Goal: Task Accomplishment & Management: Use online tool/utility

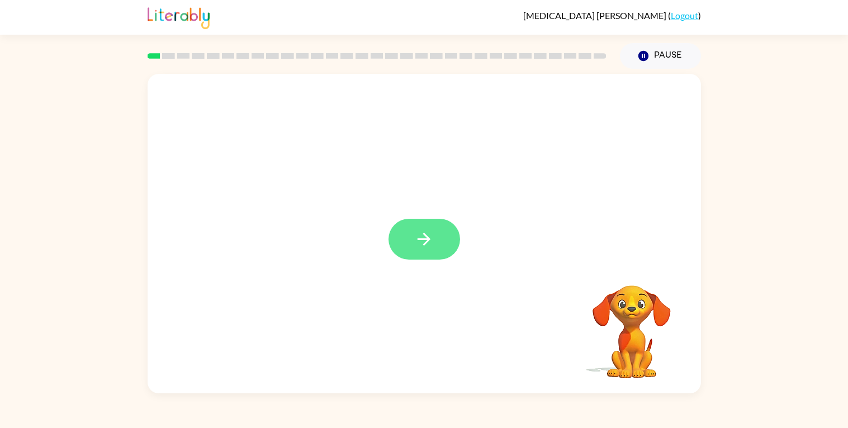
click at [437, 236] on button "button" at bounding box center [425, 239] width 72 height 41
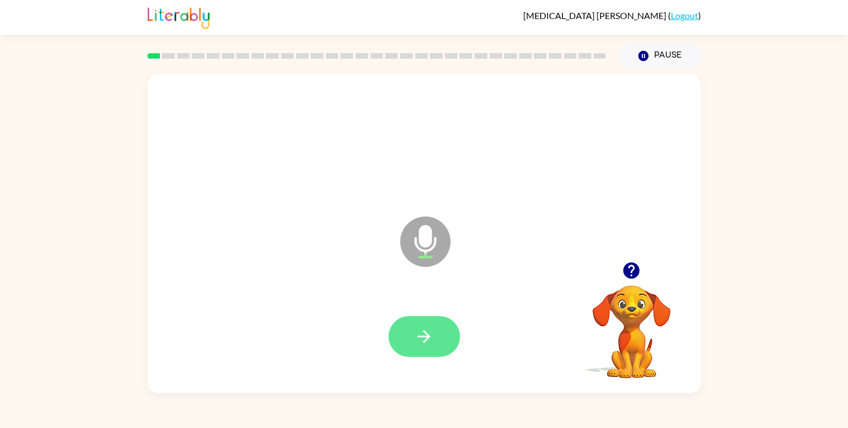
click at [437, 329] on button "button" at bounding box center [425, 336] width 72 height 41
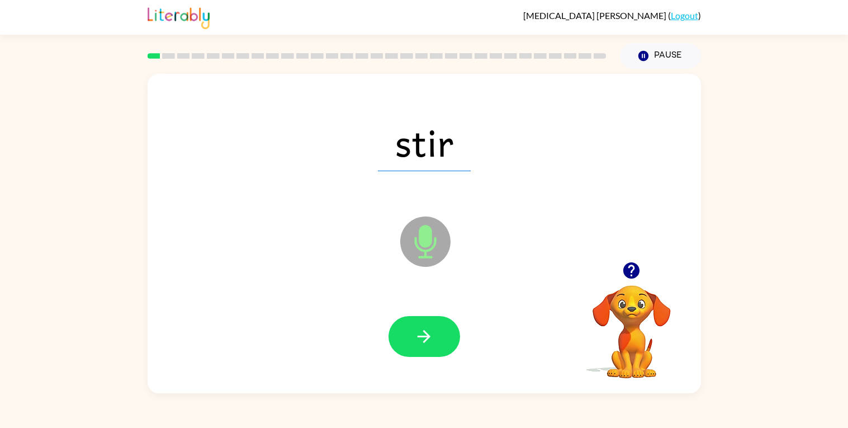
click at [437, 329] on button "button" at bounding box center [425, 336] width 72 height 41
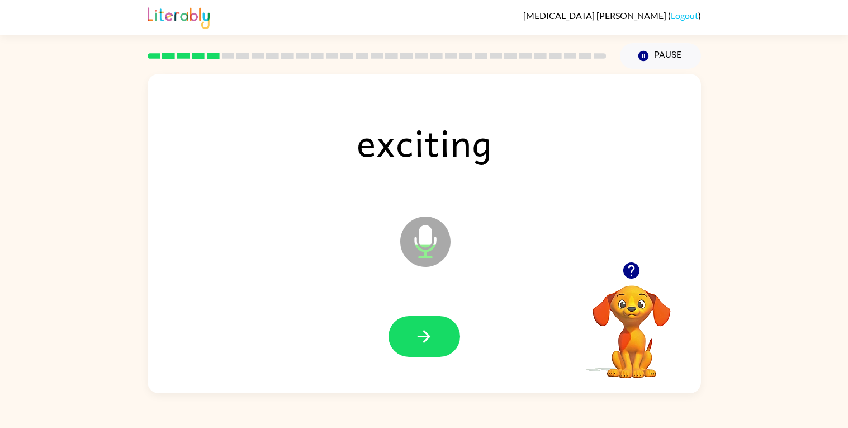
click at [437, 329] on button "button" at bounding box center [425, 336] width 72 height 41
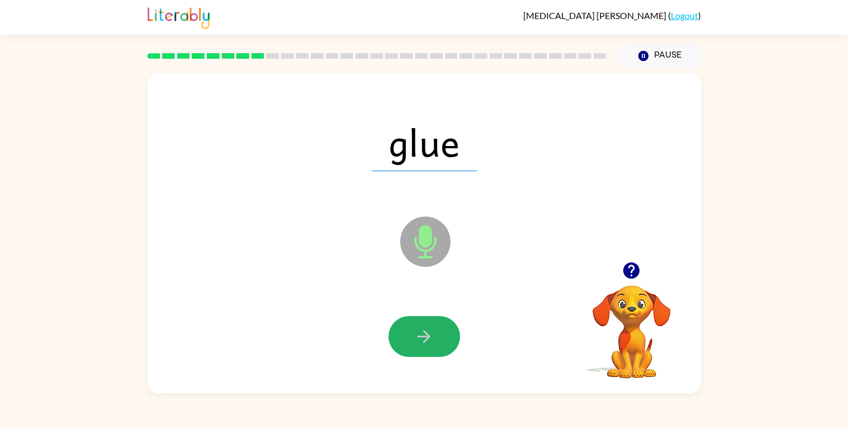
click at [437, 329] on button "button" at bounding box center [425, 336] width 72 height 41
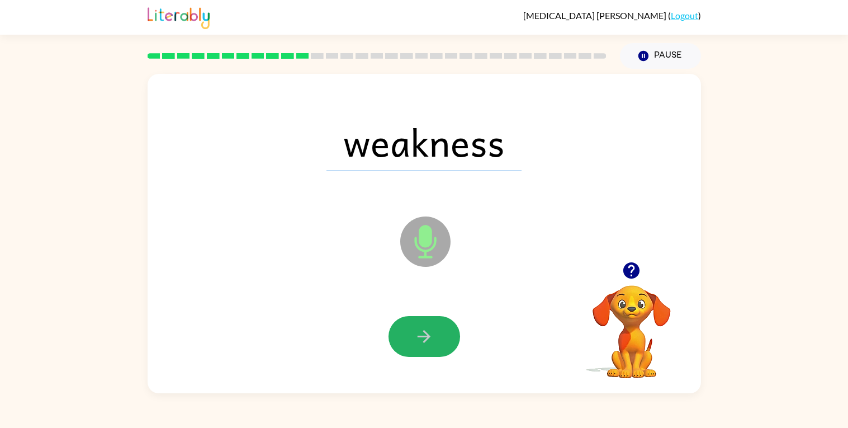
click at [437, 329] on button "button" at bounding box center [425, 336] width 72 height 41
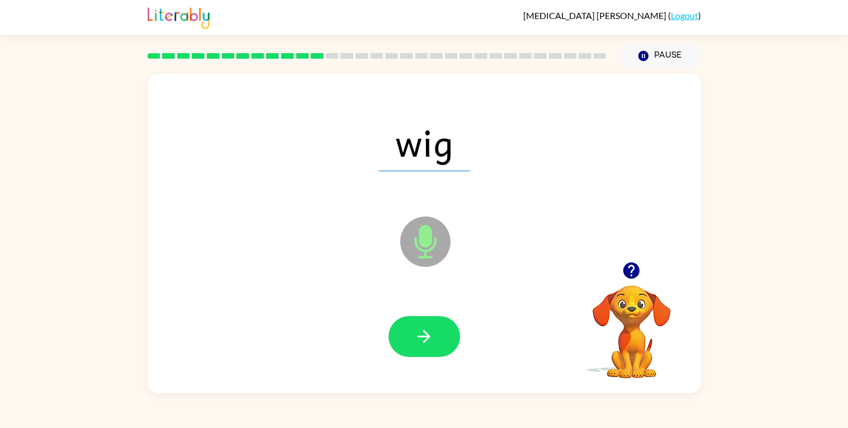
click at [437, 329] on button "button" at bounding box center [425, 336] width 72 height 41
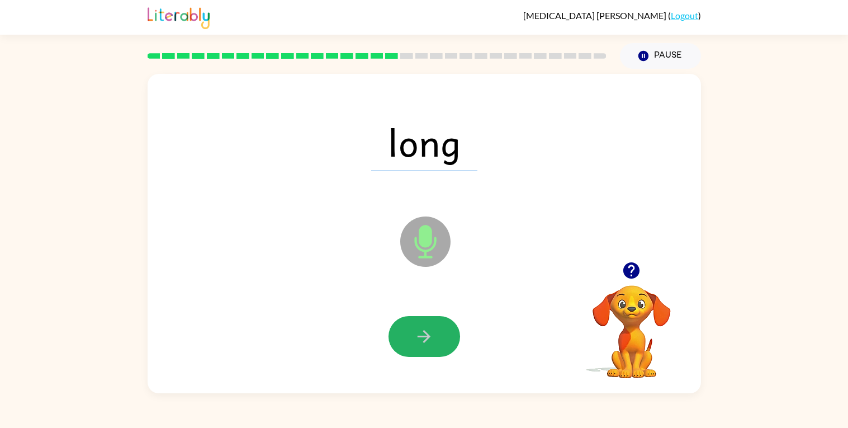
click at [437, 329] on button "button" at bounding box center [425, 336] width 72 height 41
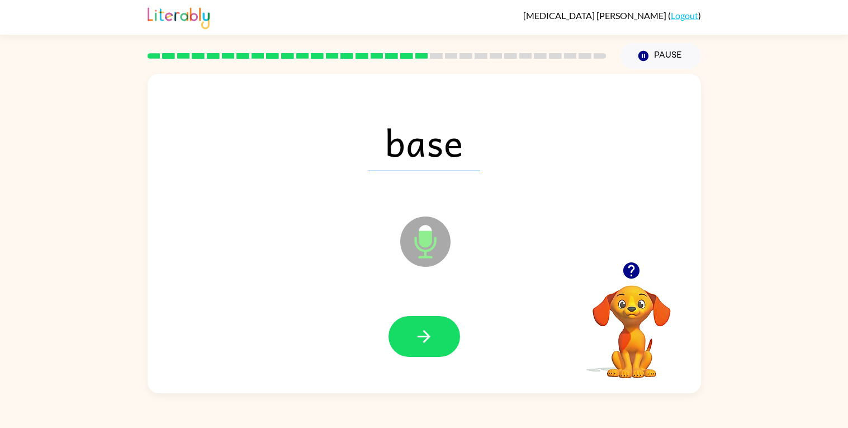
click at [437, 329] on button "button" at bounding box center [425, 336] width 72 height 41
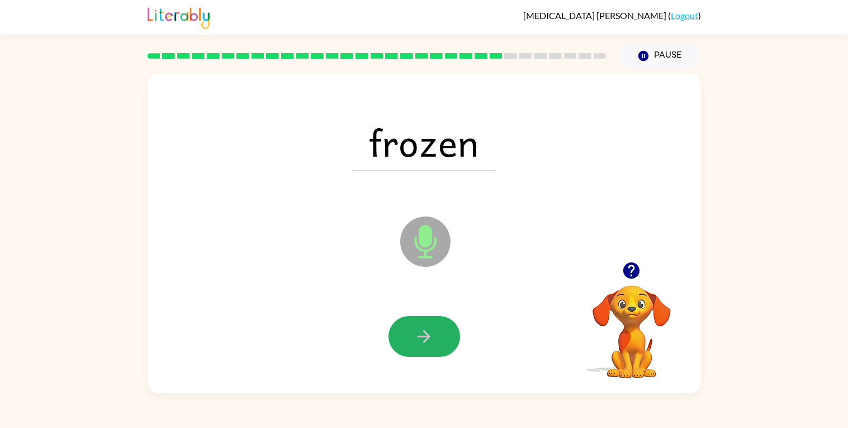
click at [437, 329] on button "button" at bounding box center [425, 336] width 72 height 41
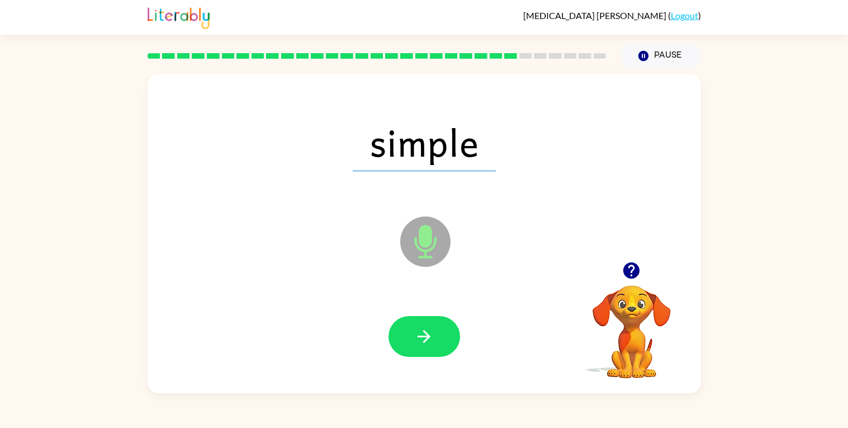
click at [437, 329] on button "button" at bounding box center [425, 336] width 72 height 41
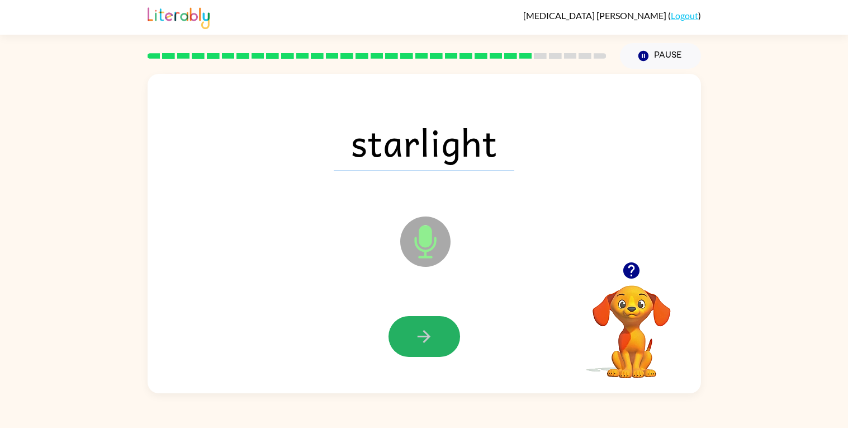
click at [437, 329] on button "button" at bounding box center [425, 336] width 72 height 41
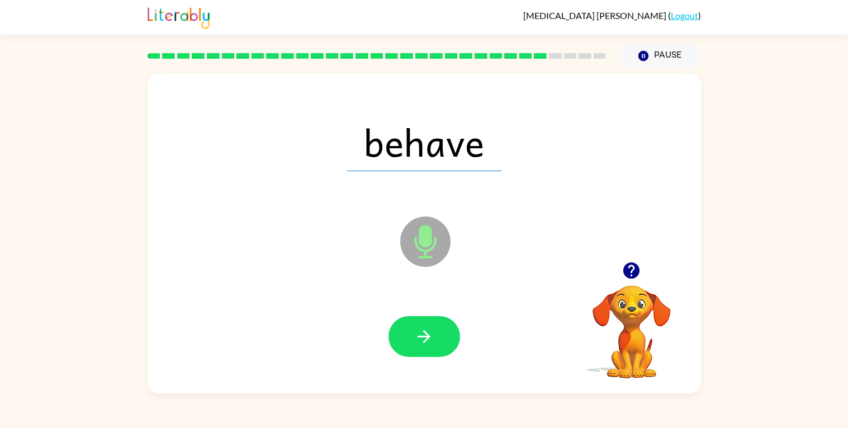
click at [437, 329] on button "button" at bounding box center [425, 336] width 72 height 41
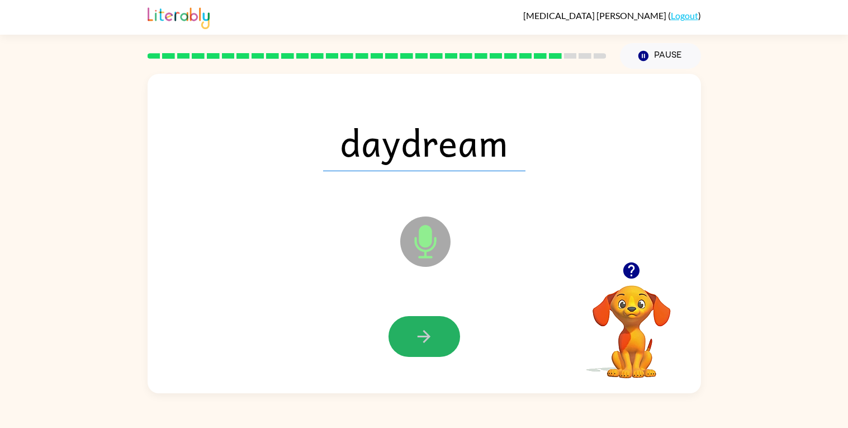
click at [437, 329] on button "button" at bounding box center [425, 336] width 72 height 41
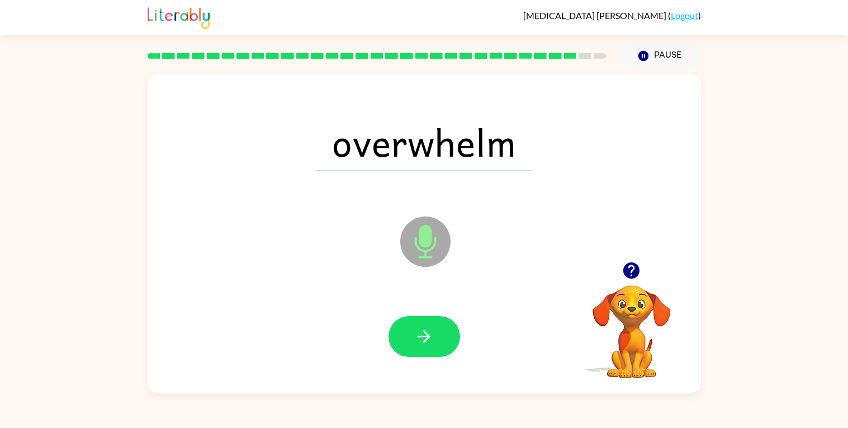
click at [437, 329] on button "button" at bounding box center [425, 336] width 72 height 41
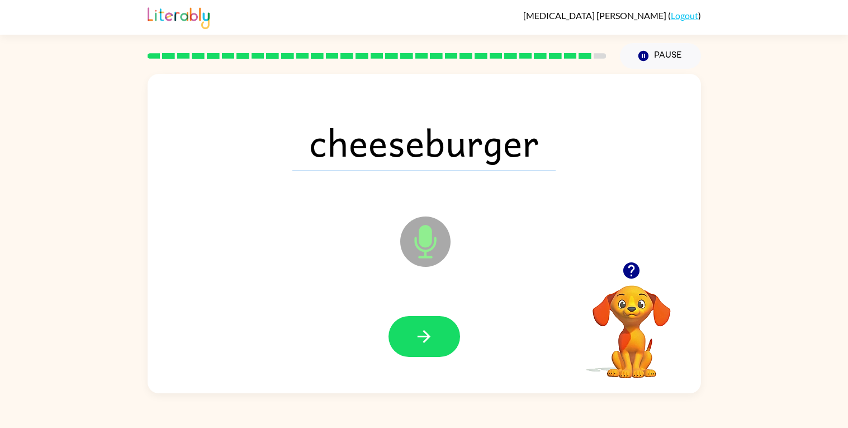
click at [437, 329] on button "button" at bounding box center [425, 336] width 72 height 41
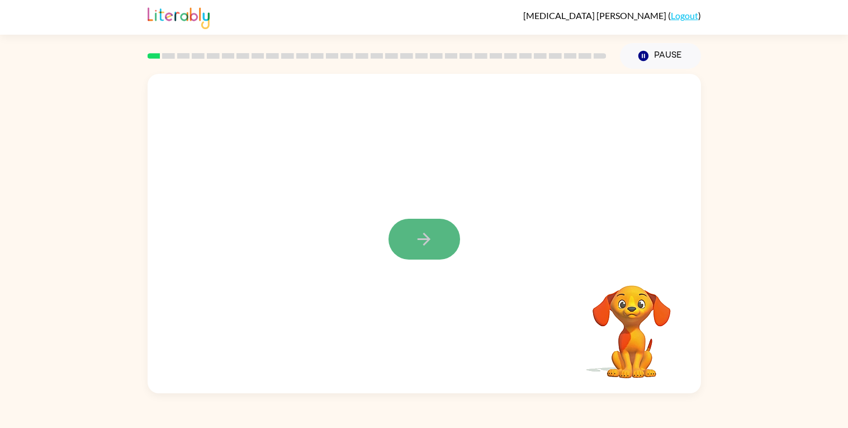
click at [428, 224] on button "button" at bounding box center [425, 239] width 72 height 41
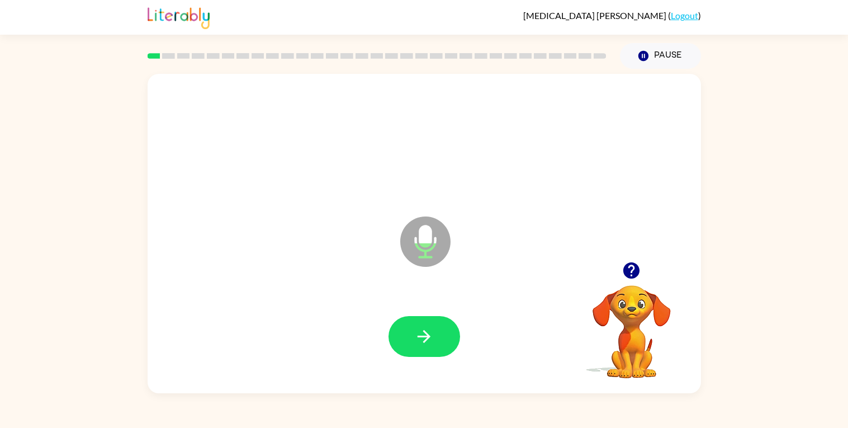
click at [428, 224] on icon at bounding box center [425, 241] width 50 height 50
click at [435, 338] on button "button" at bounding box center [425, 336] width 72 height 41
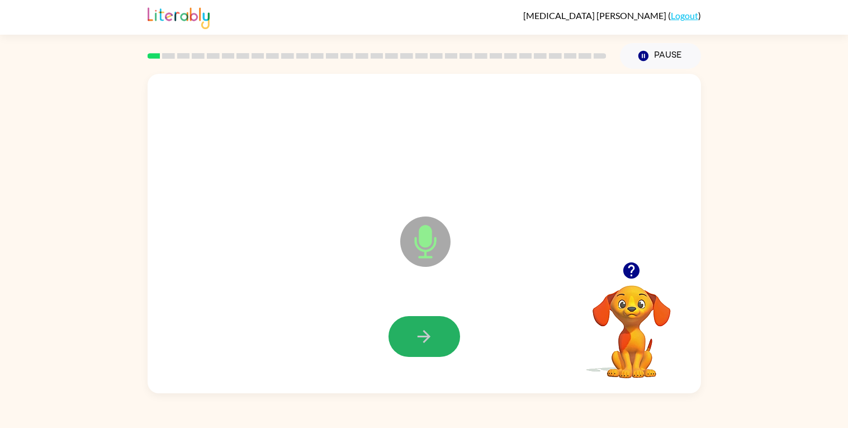
click at [435, 338] on button "button" at bounding box center [425, 336] width 72 height 41
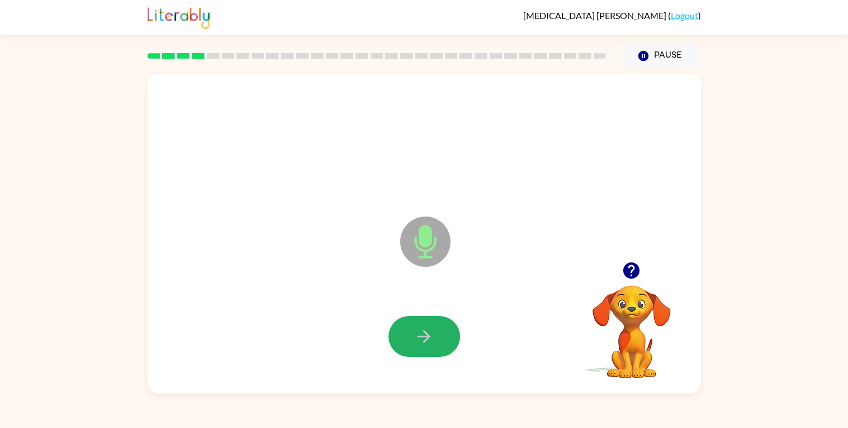
click at [435, 338] on button "button" at bounding box center [425, 336] width 72 height 41
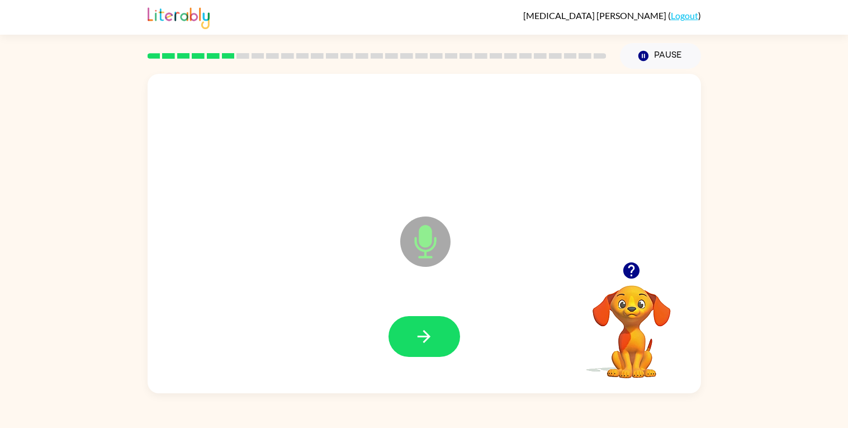
click at [435, 338] on button "button" at bounding box center [425, 336] width 72 height 41
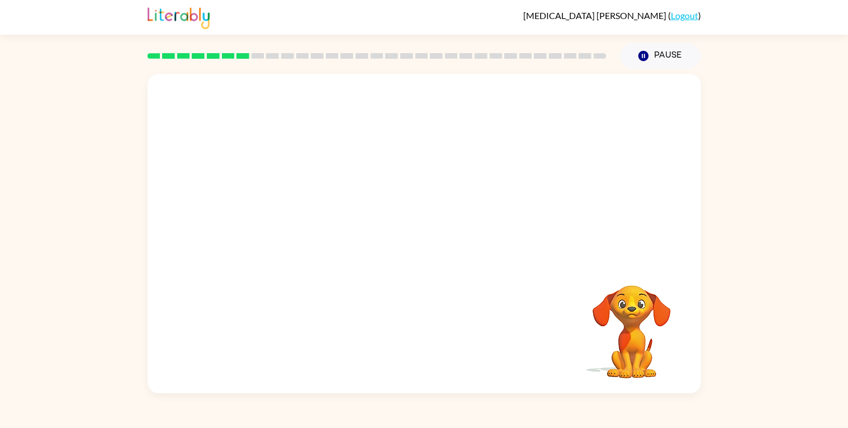
click at [435, 338] on div "Your browser must support playing .mp4 files to use Literably. Please try using…" at bounding box center [424, 233] width 553 height 319
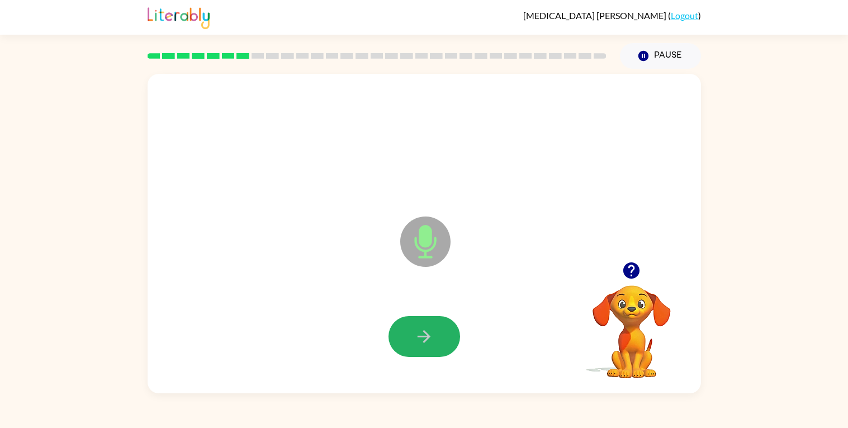
click at [435, 338] on button "button" at bounding box center [425, 336] width 72 height 41
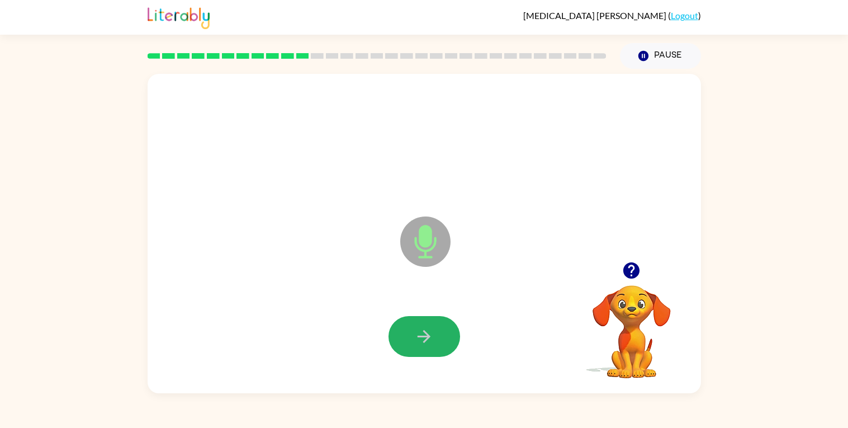
click at [435, 338] on button "button" at bounding box center [425, 336] width 72 height 41
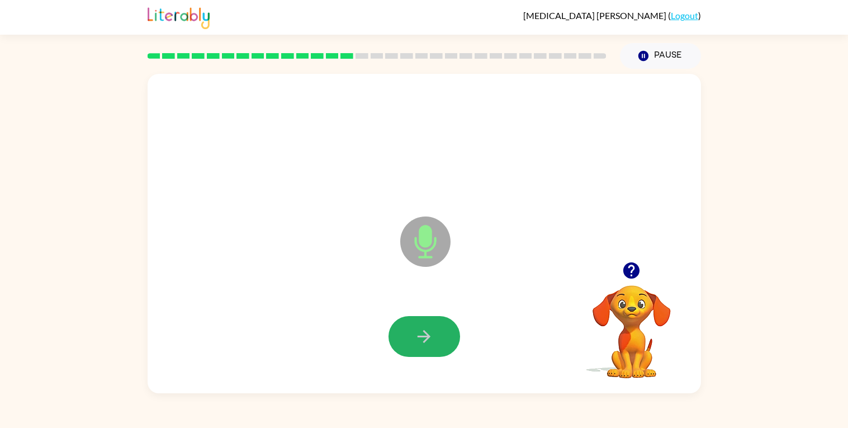
click at [435, 338] on button "button" at bounding box center [425, 336] width 72 height 41
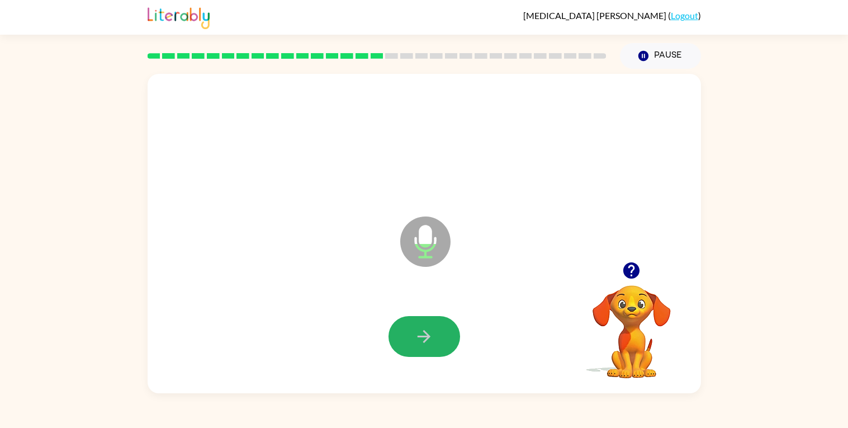
click at [435, 338] on button "button" at bounding box center [425, 336] width 72 height 41
click at [636, 310] on video "Your browser must support playing .mp4 files to use Literably. Please try using…" at bounding box center [632, 324] width 112 height 112
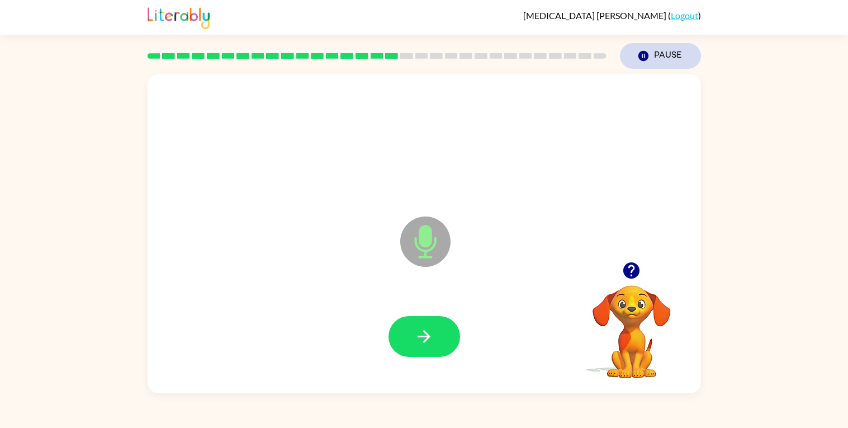
click at [646, 68] on button "Pause Pause" at bounding box center [660, 56] width 81 height 26
